Goal: Task Accomplishment & Management: Use online tool/utility

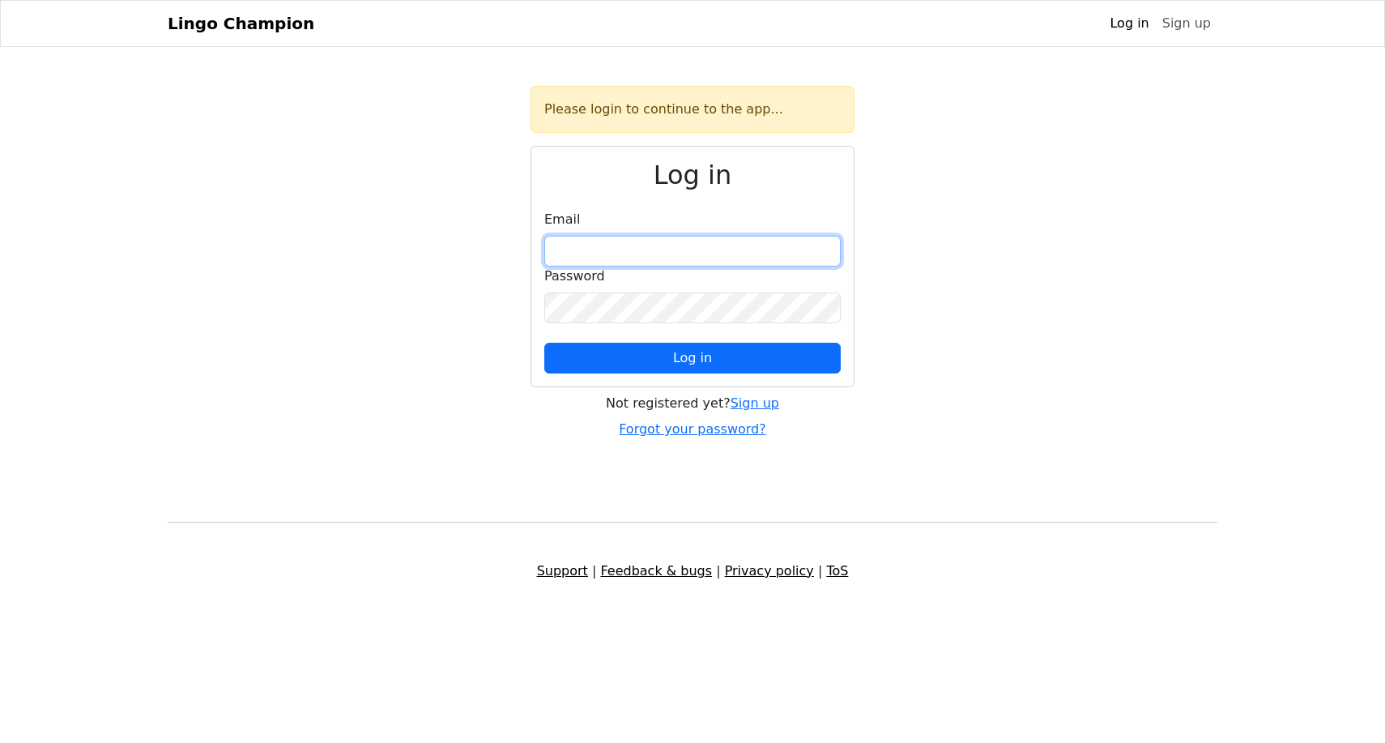
click at [693, 258] on input "email" at bounding box center [692, 251] width 296 height 31
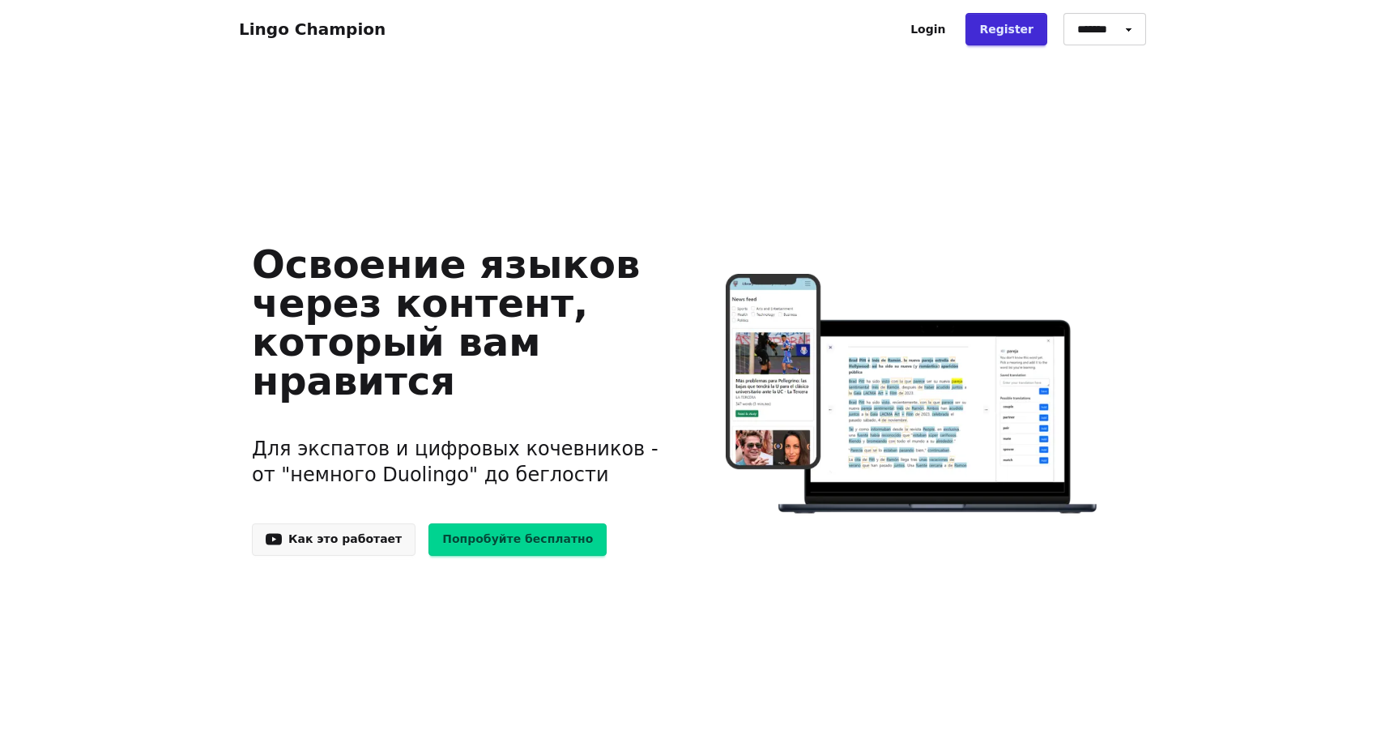
click at [515, 539] on link "Попробуйте бесплатно" at bounding box center [518, 539] width 178 height 32
